Goal: Check status: Check status

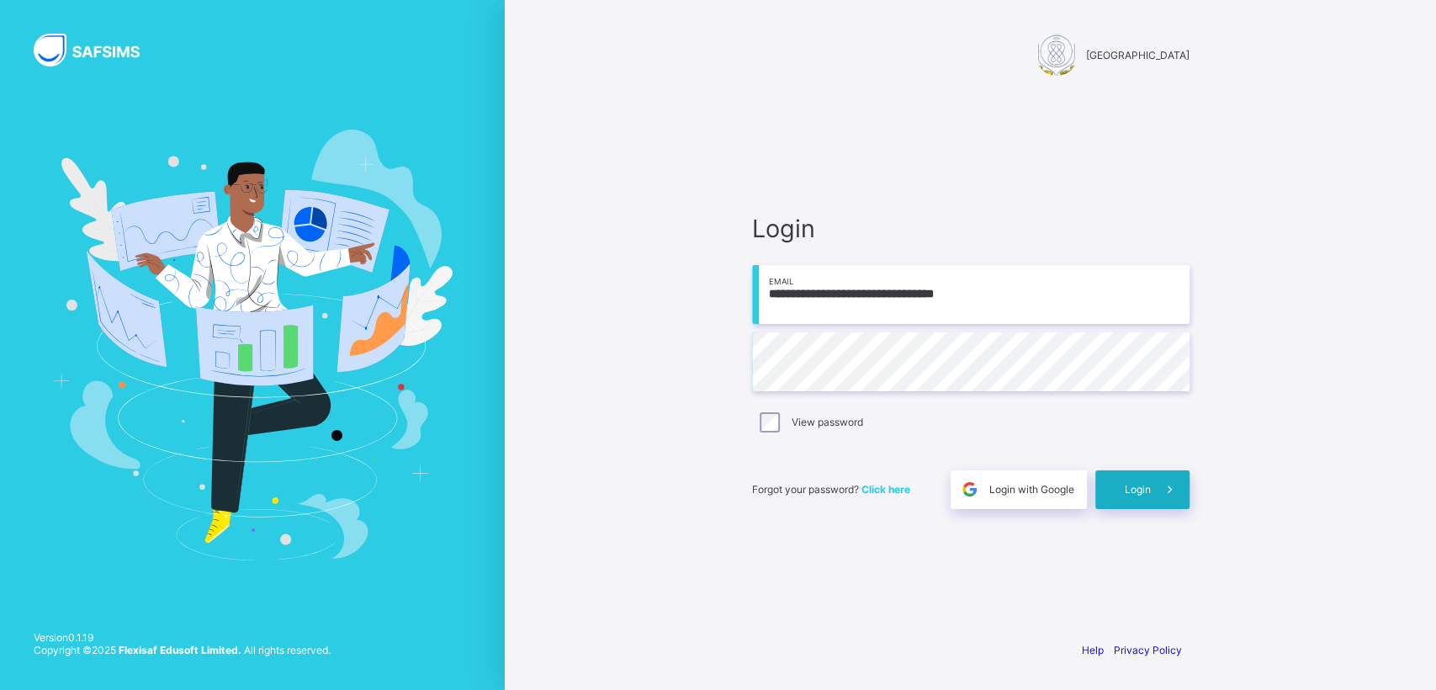
click at [1130, 486] on span "Login" at bounding box center [1138, 489] width 26 height 13
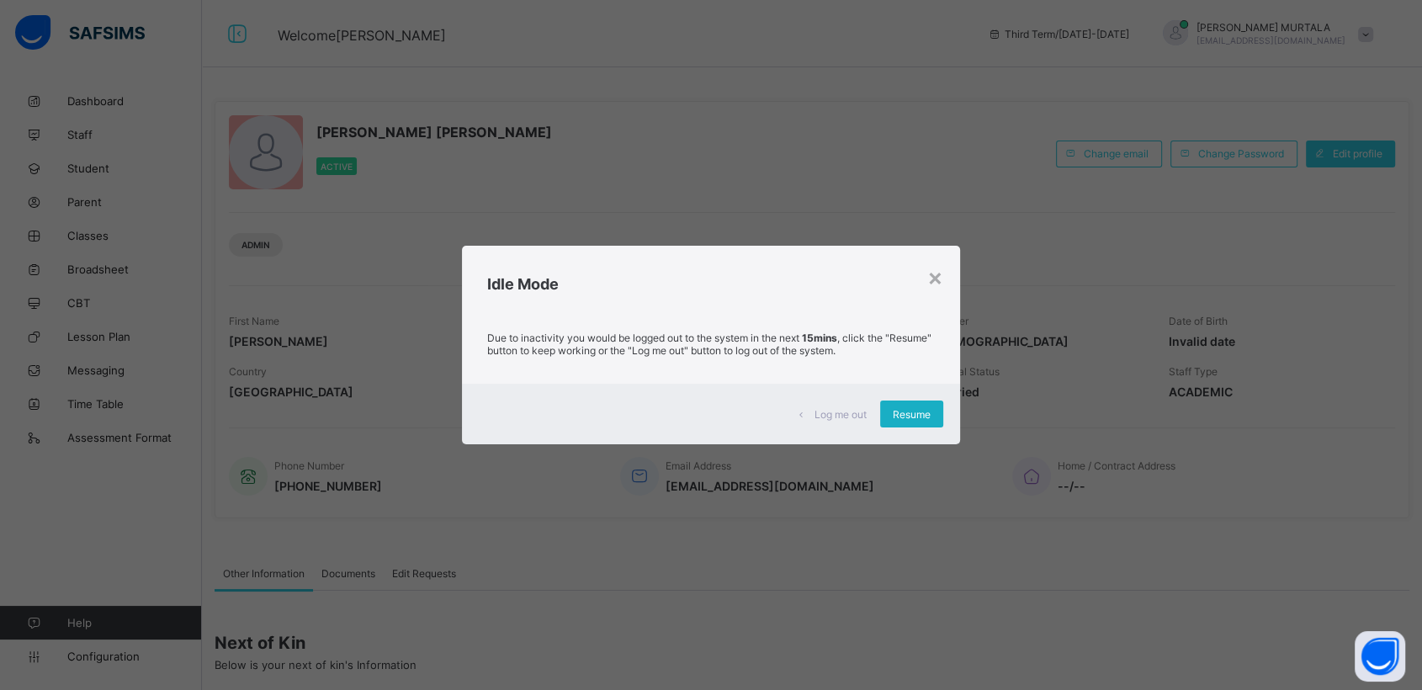
click at [908, 416] on span "Resume" at bounding box center [912, 414] width 38 height 13
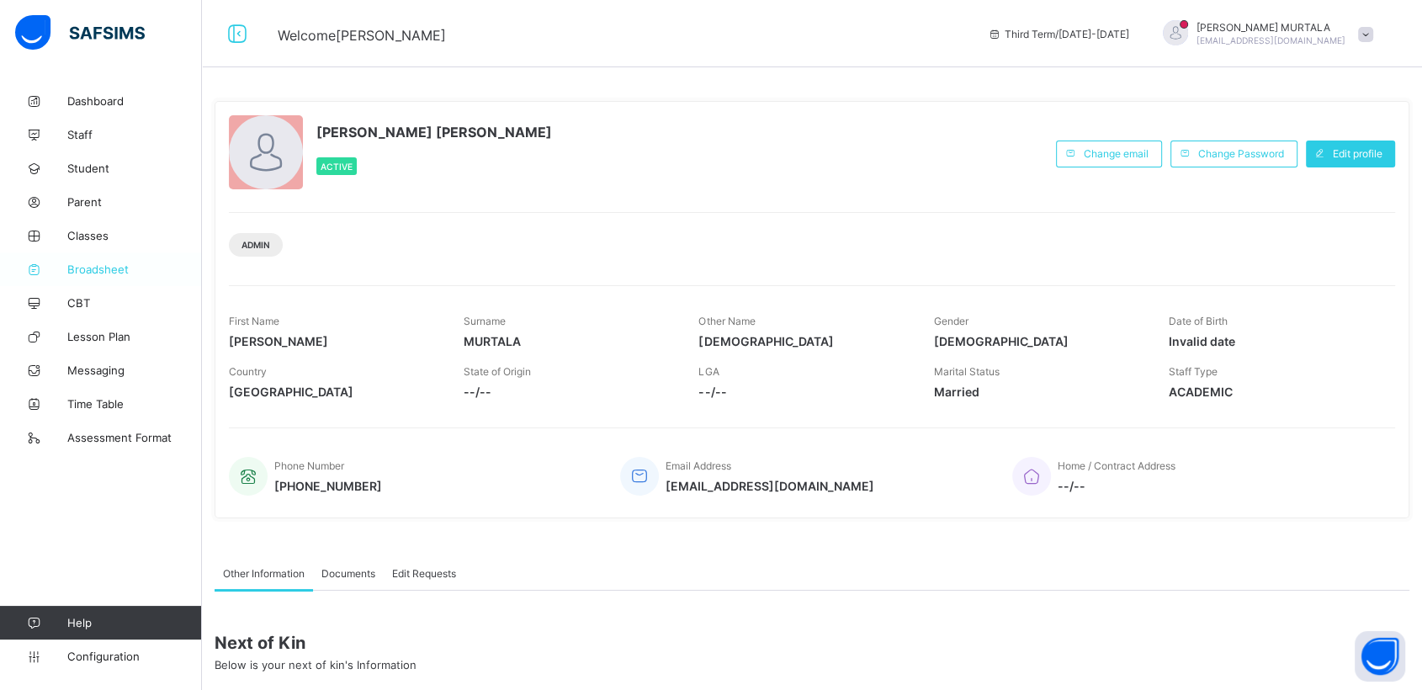
click at [86, 265] on span "Broadsheet" at bounding box center [134, 269] width 135 height 13
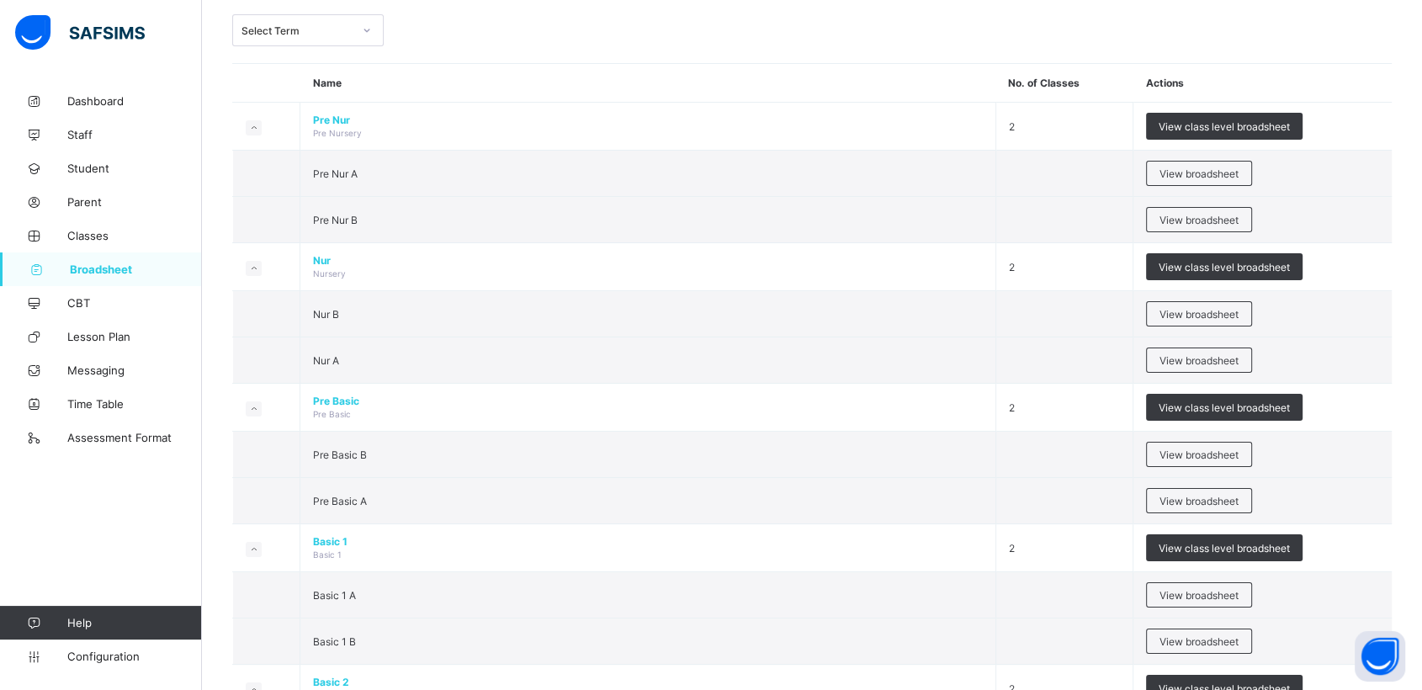
scroll to position [112, 0]
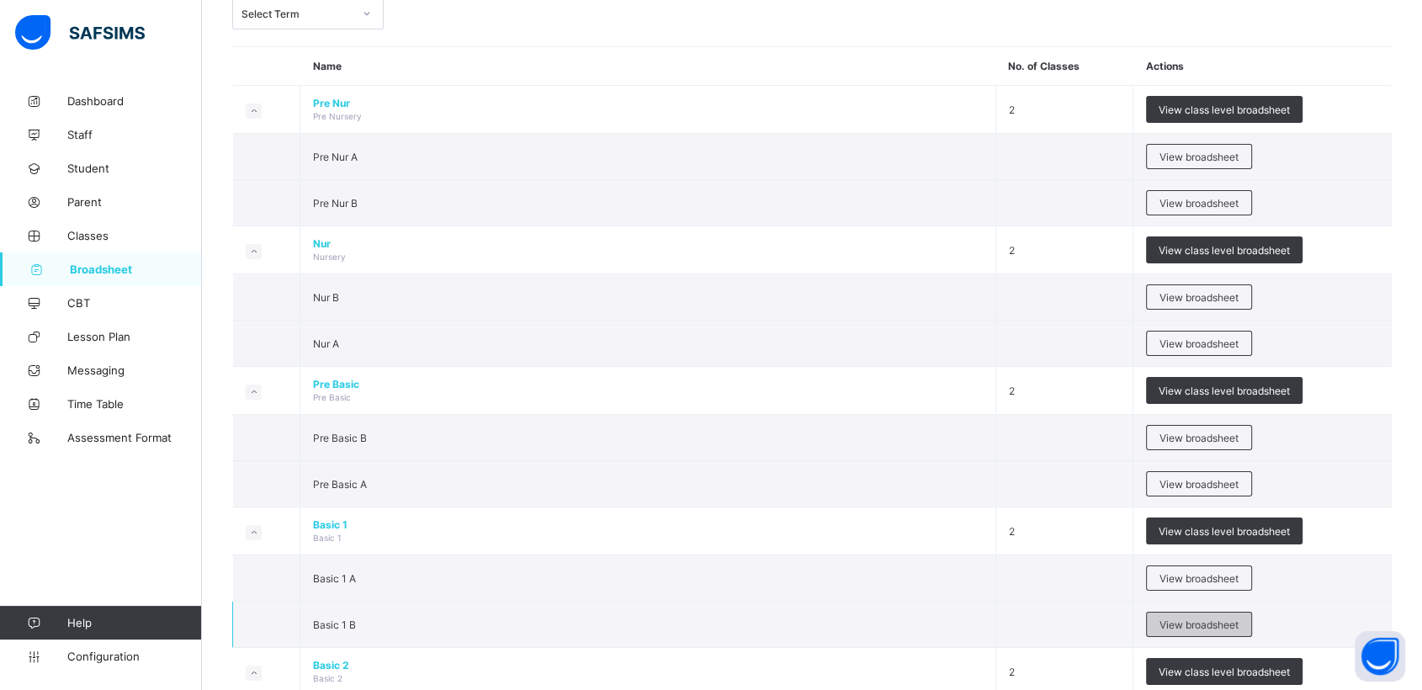
click at [1209, 621] on span "View broadsheet" at bounding box center [1199, 624] width 79 height 13
